Goal: Transaction & Acquisition: Purchase product/service

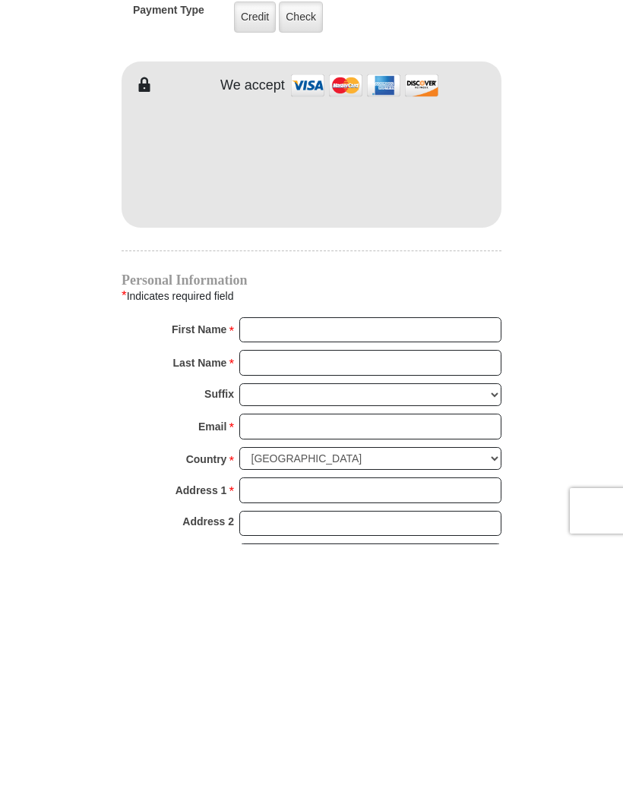
scroll to position [1027, 0]
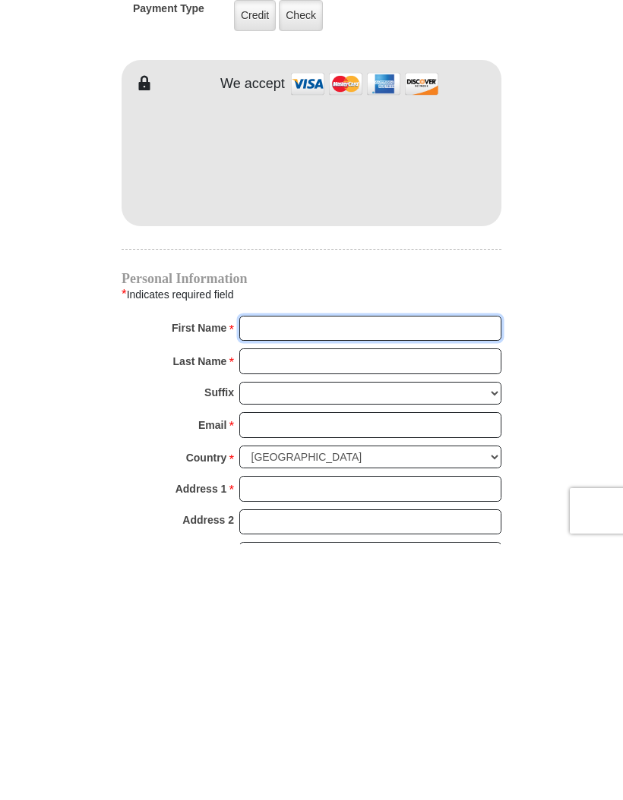
click at [266, 572] on input "First Name *" at bounding box center [370, 585] width 262 height 26
type input "Cece"
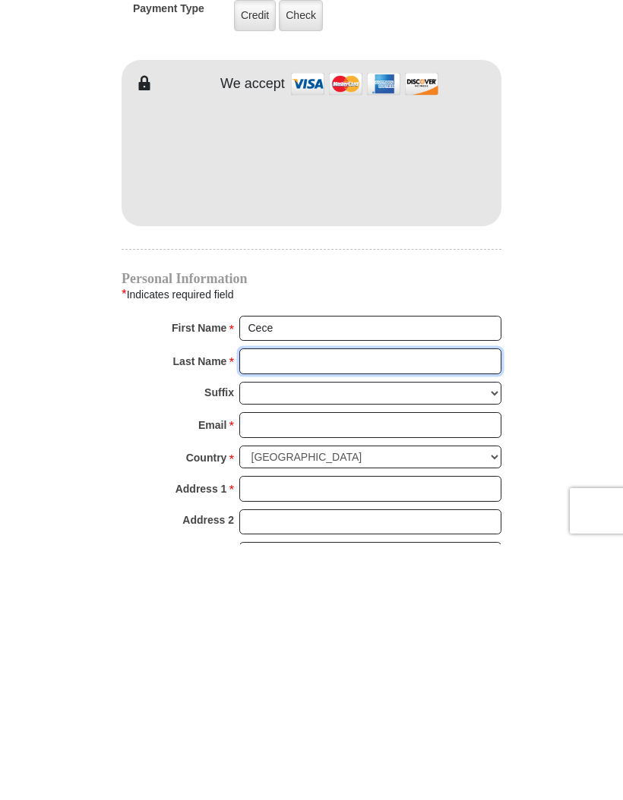
type input "Tyne"
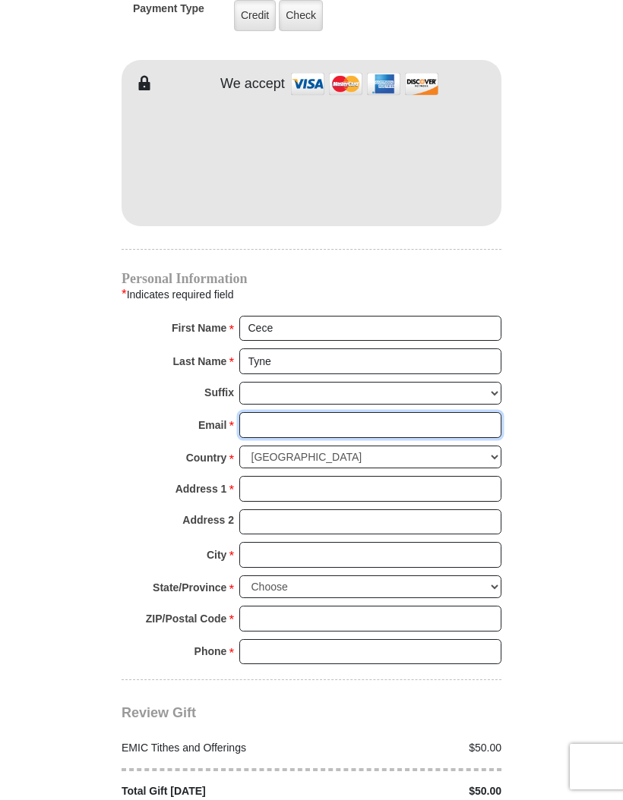
click at [264, 412] on input "Email *" at bounding box center [370, 425] width 262 height 26
type input "[EMAIL_ADDRESS][DOMAIN_NAME]"
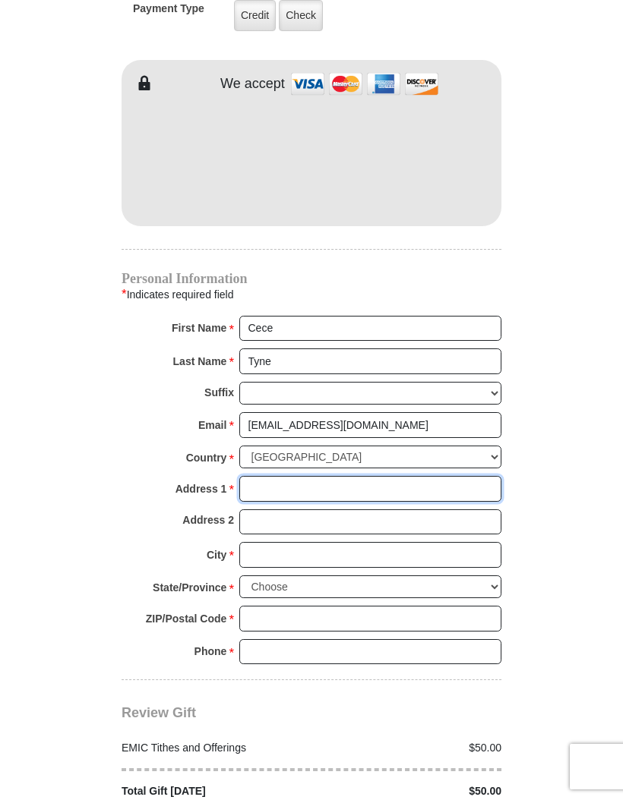
click at [259, 476] on input "Address 1 *" at bounding box center [370, 489] width 262 height 26
type input "34124 Pink Pl"
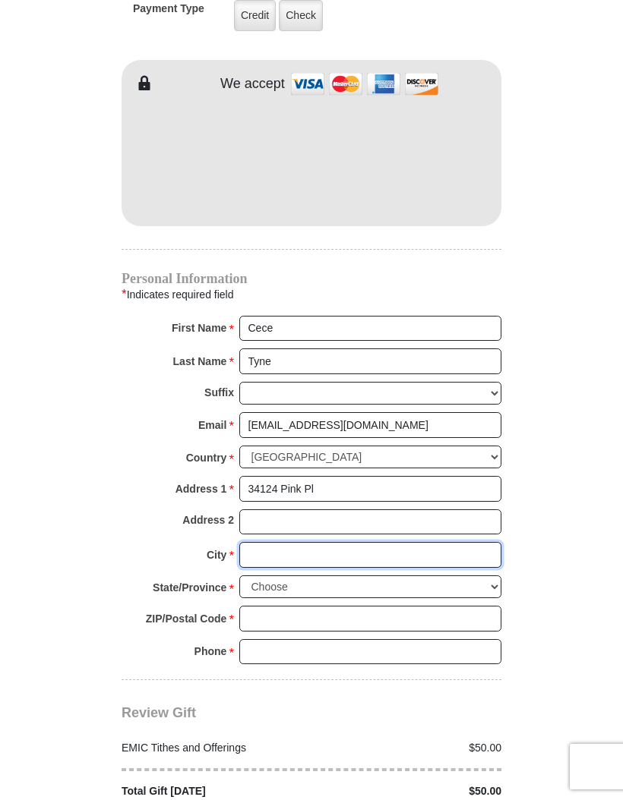
click at [264, 542] on input "City *" at bounding box center [370, 555] width 262 height 26
type input "Winchester"
click at [482, 576] on select "Choose [US_STATE] [US_STATE] [US_STATE] [US_STATE] [US_STATE] Armed Forces Amer…" at bounding box center [370, 588] width 262 height 24
select select "CA"
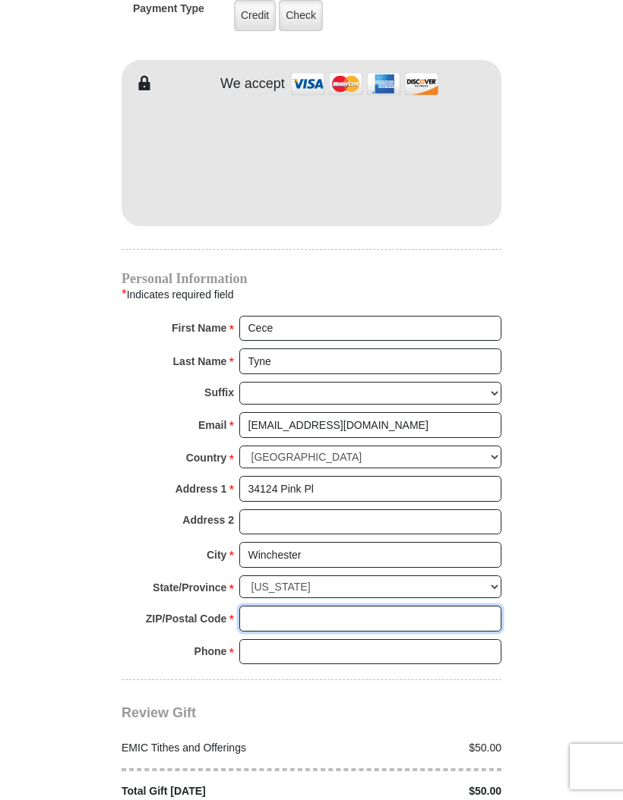
click at [246, 606] on input "ZIP/Postal Code *" at bounding box center [370, 619] width 262 height 26
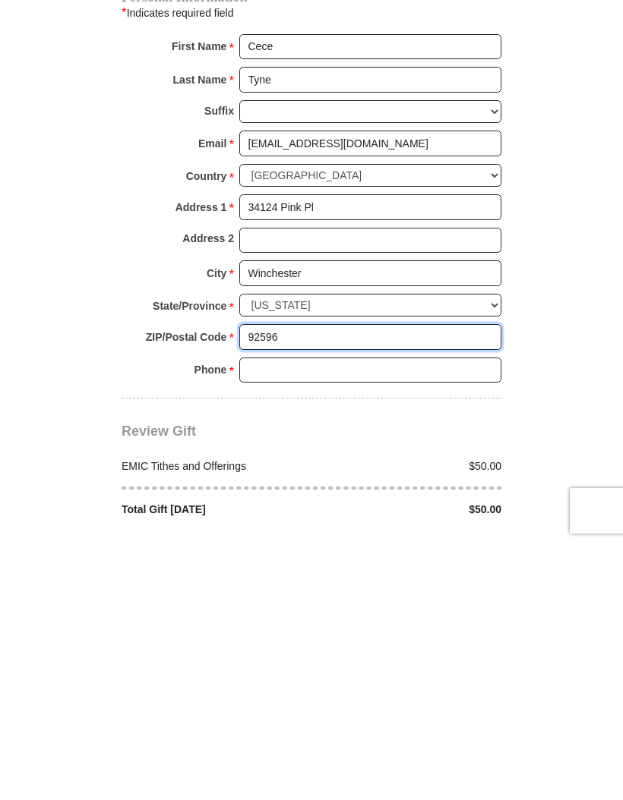
type input "92596"
click at [255, 614] on input "Phone * *" at bounding box center [370, 627] width 262 height 26
type input "2146362853"
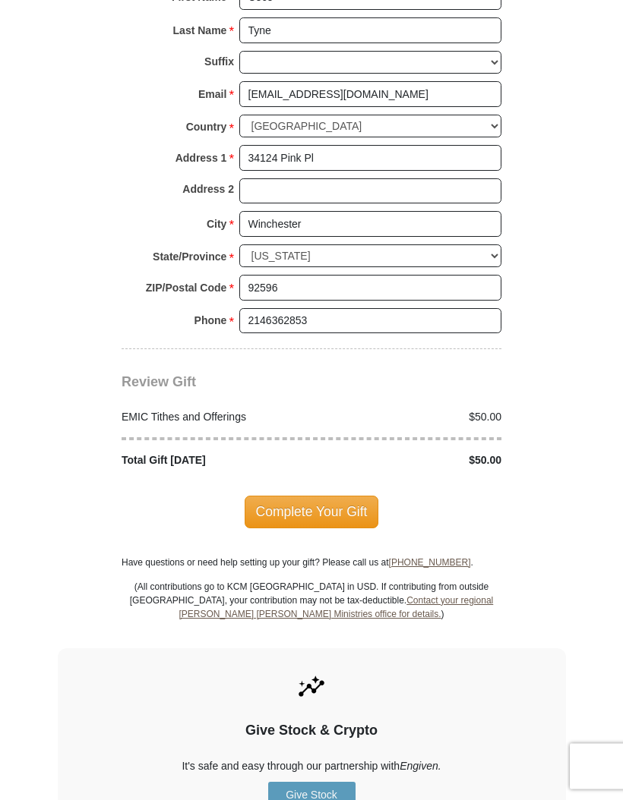
scroll to position [1614, 0]
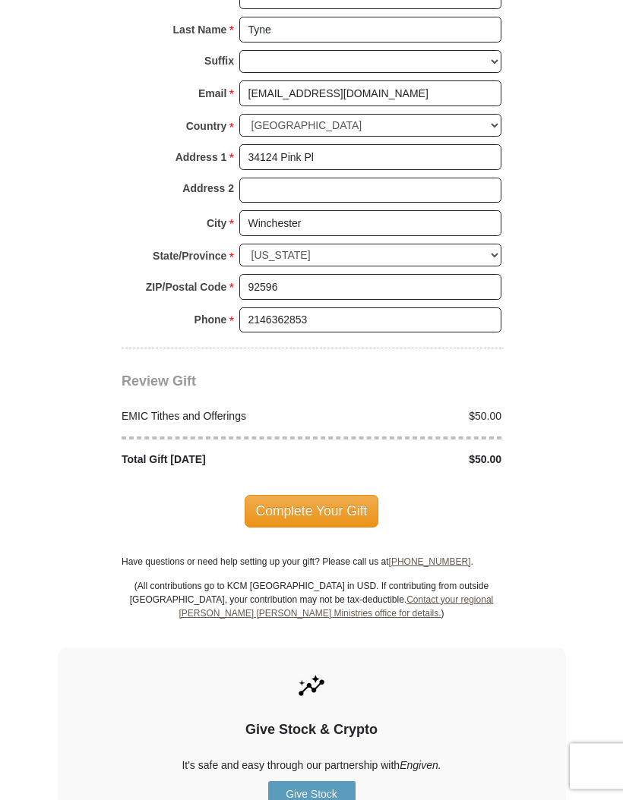
click at [322, 496] on span "Complete Your Gift" at bounding box center [312, 512] width 134 height 32
